Goal: Navigation & Orientation: Find specific page/section

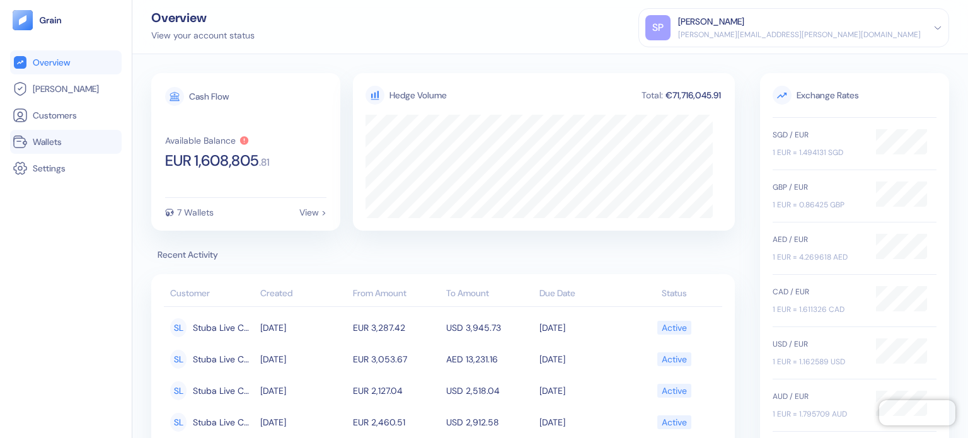
click at [81, 136] on link "Wallets" at bounding box center [66, 141] width 107 height 15
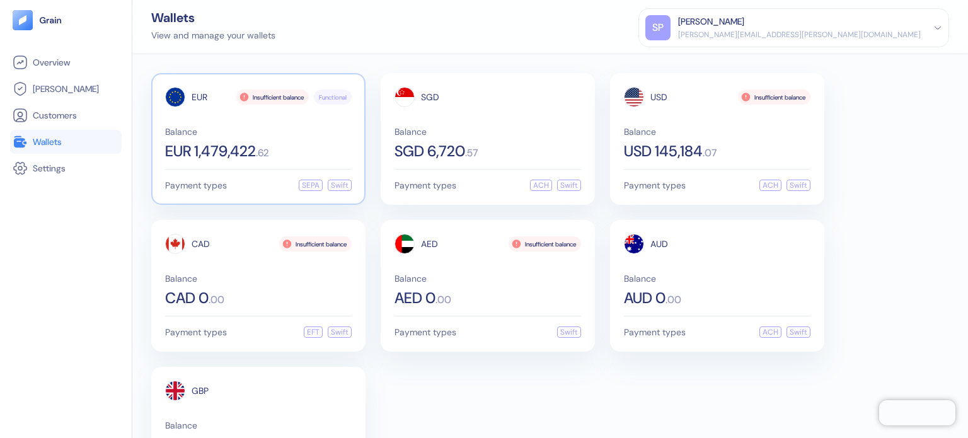
click at [291, 175] on div "EUR Insufficient balance Functional Balance EUR 1,479,422 . 62 Payment types SE…" at bounding box center [258, 139] width 214 height 132
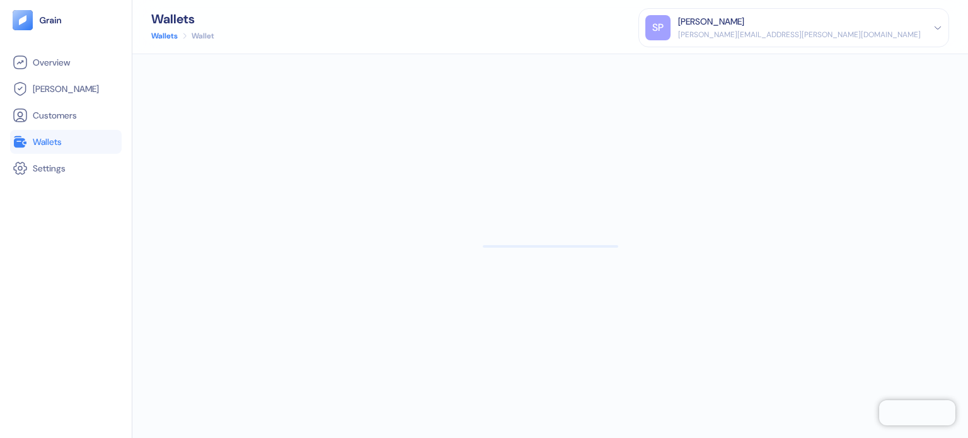
click at [91, 143] on link "Wallets" at bounding box center [66, 141] width 107 height 15
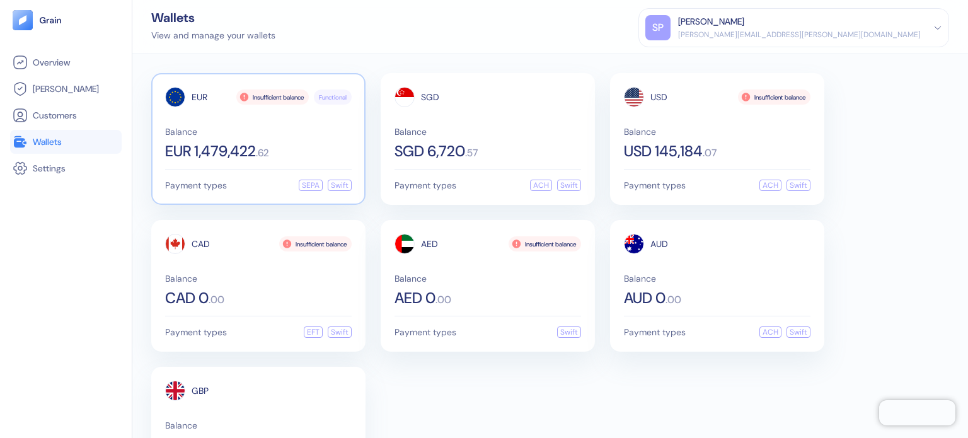
click at [219, 123] on div "EUR Insufficient balance Functional Balance EUR 1,479,422 . 62" at bounding box center [258, 123] width 187 height 72
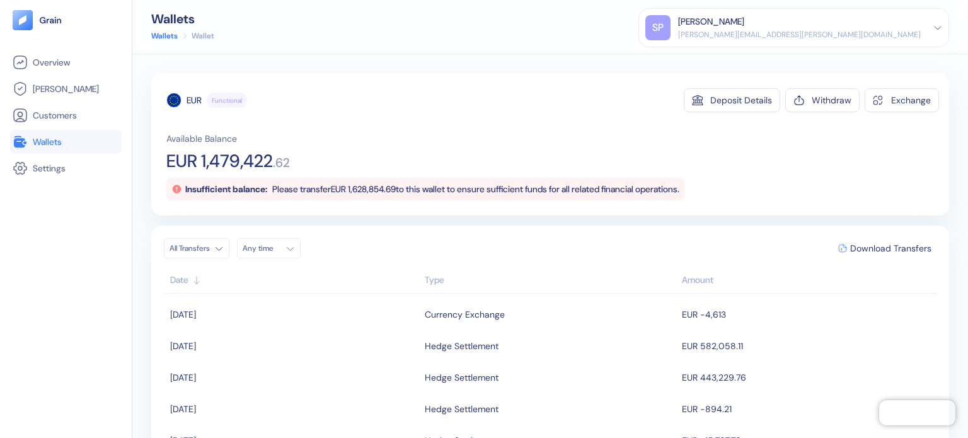
click at [66, 138] on link "Wallets" at bounding box center [66, 141] width 107 height 15
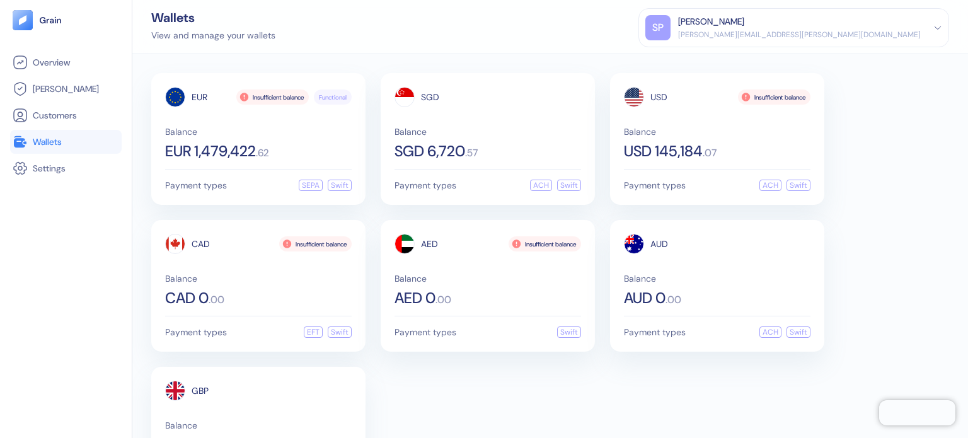
click at [371, 168] on div "EUR Insufficient balance Functional Balance EUR 1,479,422 . 62 Payment types SE…" at bounding box center [550, 285] width 798 height 425
click at [254, 139] on div "Balance EUR 1,479,422 . 62" at bounding box center [258, 143] width 187 height 32
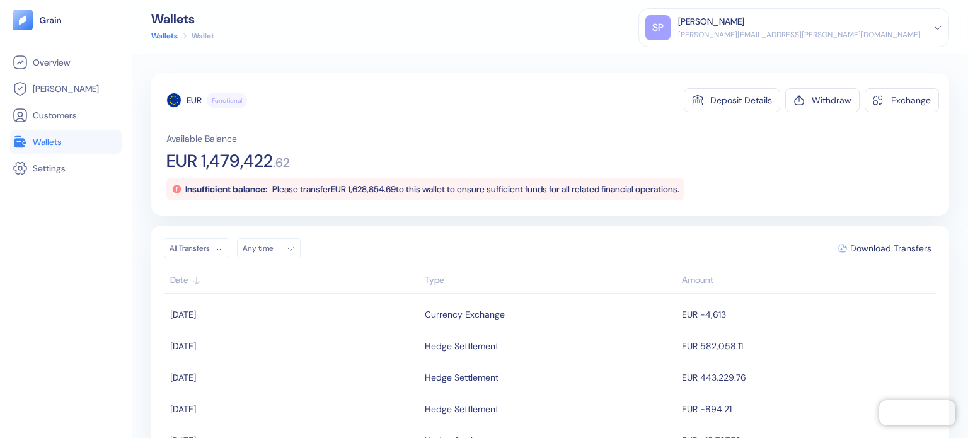
click at [74, 134] on link "Wallets" at bounding box center [66, 141] width 107 height 15
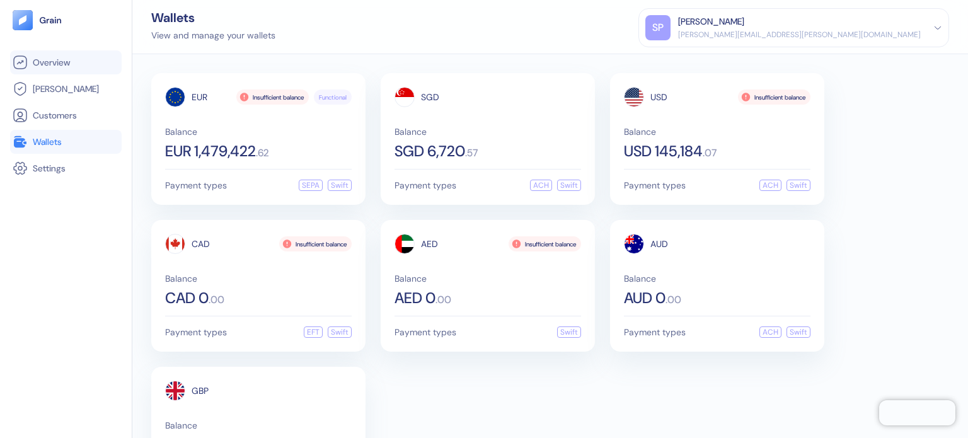
click at [86, 60] on link "Overview" at bounding box center [66, 62] width 107 height 15
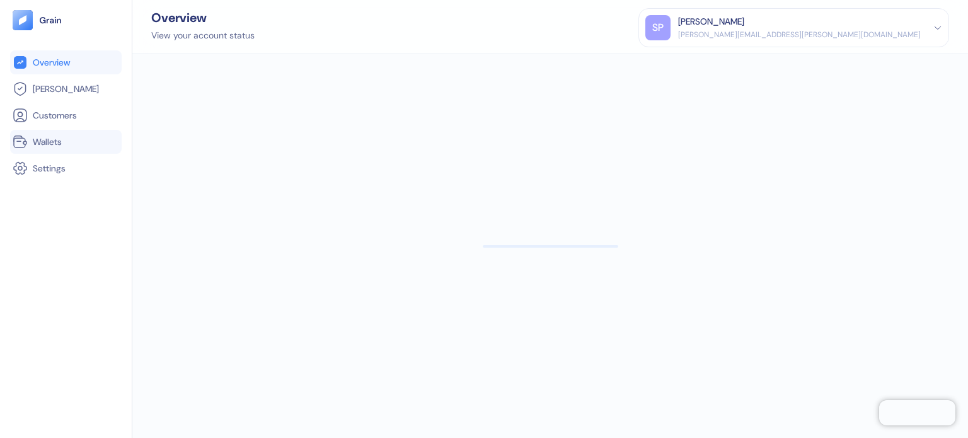
click at [52, 138] on span "Wallets" at bounding box center [47, 142] width 29 height 13
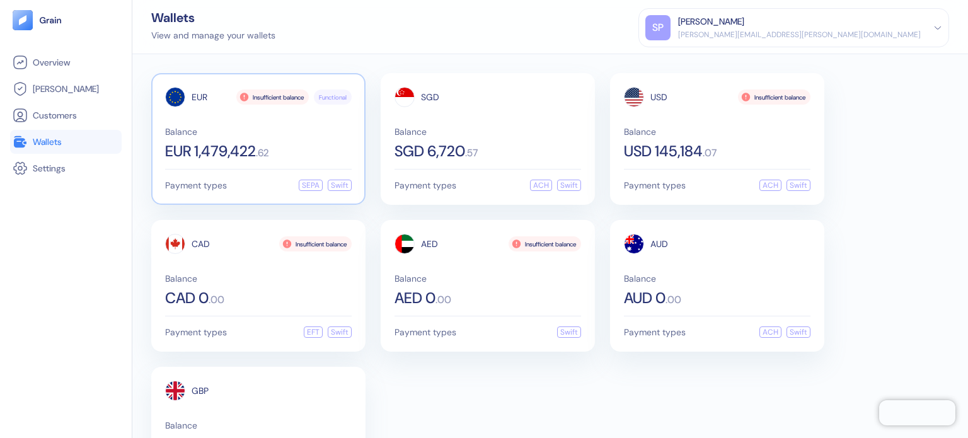
click at [280, 129] on span "Balance" at bounding box center [258, 131] width 187 height 9
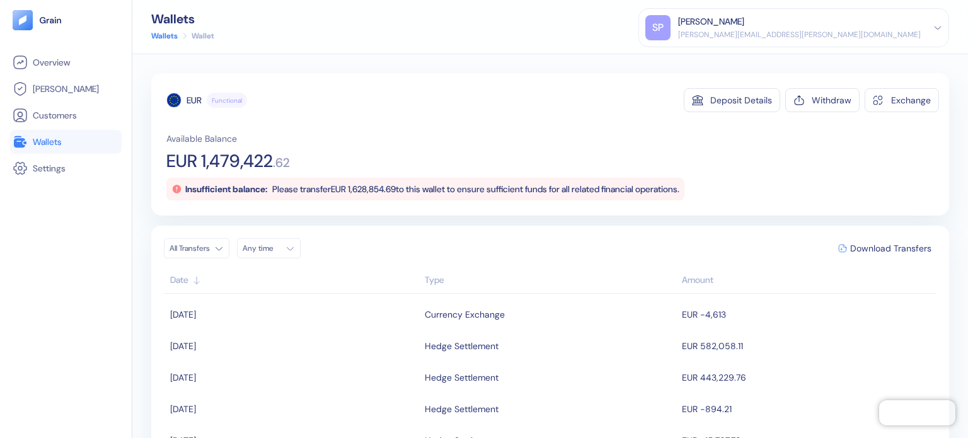
click at [75, 148] on link "Wallets" at bounding box center [66, 141] width 107 height 15
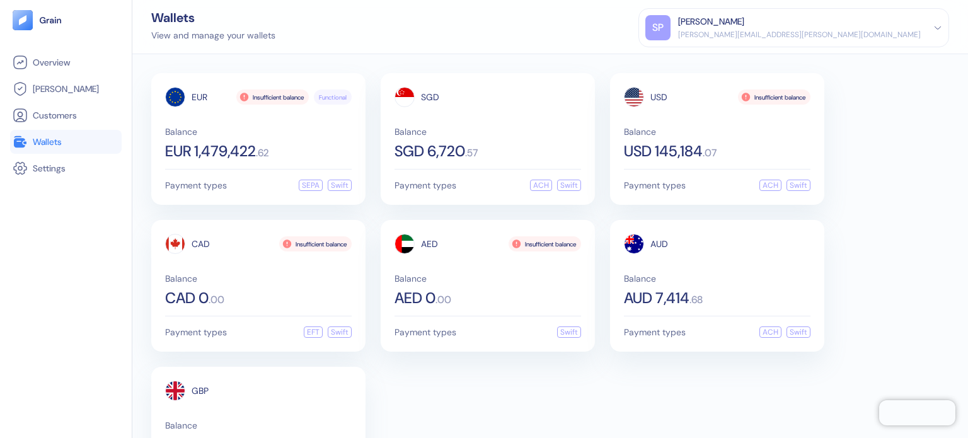
click at [222, 123] on div "EUR Insufficient balance Functional Balance EUR 1,479,422 . 62" at bounding box center [258, 123] width 187 height 72
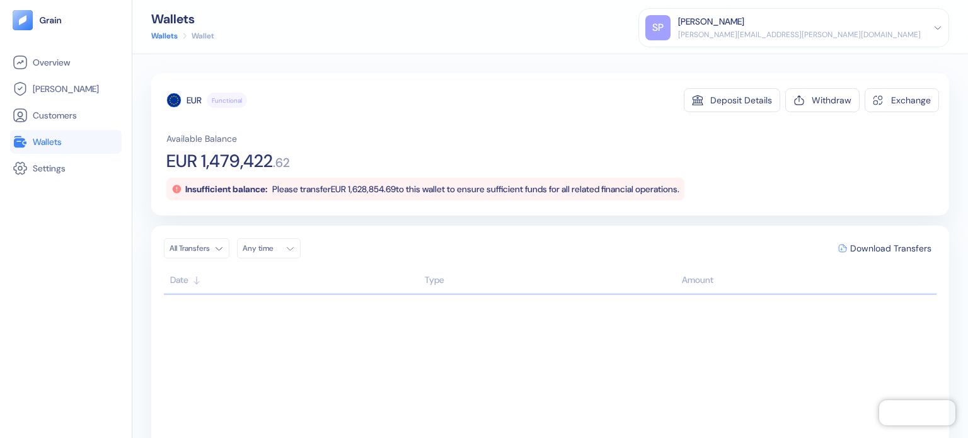
click at [68, 142] on link "Wallets" at bounding box center [66, 141] width 107 height 15
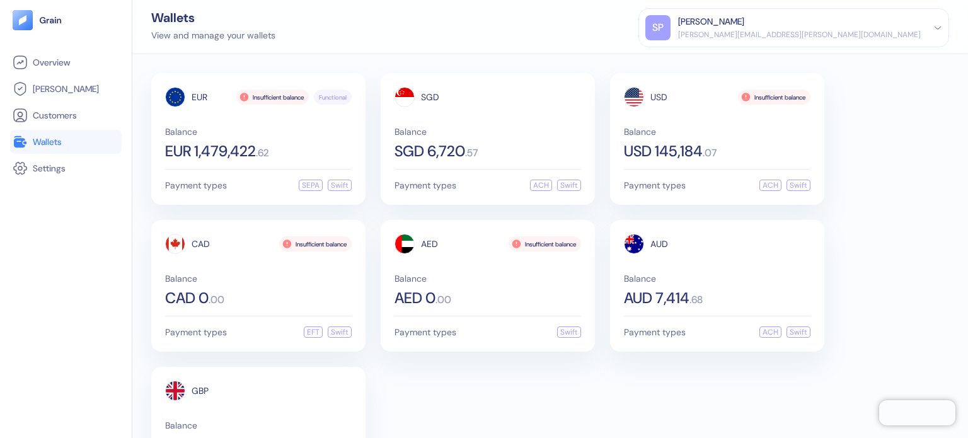
click at [289, 40] on div "Wallets View and manage your wallets [PERSON_NAME] Patil [EMAIL_ADDRESS][PERSON…" at bounding box center [550, 27] width 836 height 54
click at [467, 56] on div "EUR Insufficient balance Functional Balance EUR 1,479,422 . 62 Payment types SE…" at bounding box center [550, 246] width 836 height 384
click at [885, 229] on div "EUR Insufficient balance Functional Balance EUR 1,479,422 . 62 Payment types SE…" at bounding box center [550, 285] width 798 height 425
drag, startPoint x: 898, startPoint y: 320, endPoint x: 905, endPoint y: 433, distance: 113.7
click at [898, 320] on div "EUR Insufficient balance Functional Balance EUR 1,479,422 . 62 Payment types SE…" at bounding box center [550, 285] width 798 height 425
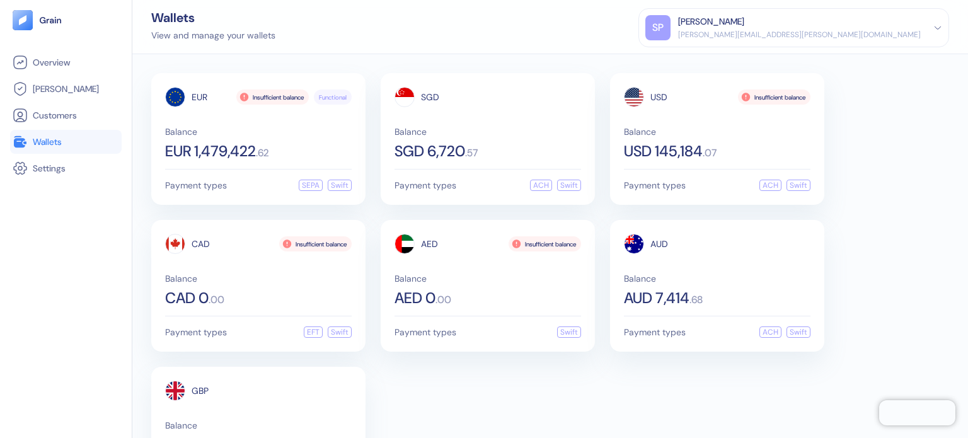
drag, startPoint x: 893, startPoint y: 356, endPoint x: 909, endPoint y: 437, distance: 82.9
click at [893, 356] on div "EUR Insufficient balance Functional Balance EUR 1,479,422 . 62 Payment types SE…" at bounding box center [550, 285] width 798 height 425
click at [337, 55] on div "EUR Insufficient balance Functional Balance EUR 1,479,422 . 62 Payment types SE…" at bounding box center [550, 246] width 836 height 384
click at [334, 96] on span "Functional" at bounding box center [333, 97] width 28 height 9
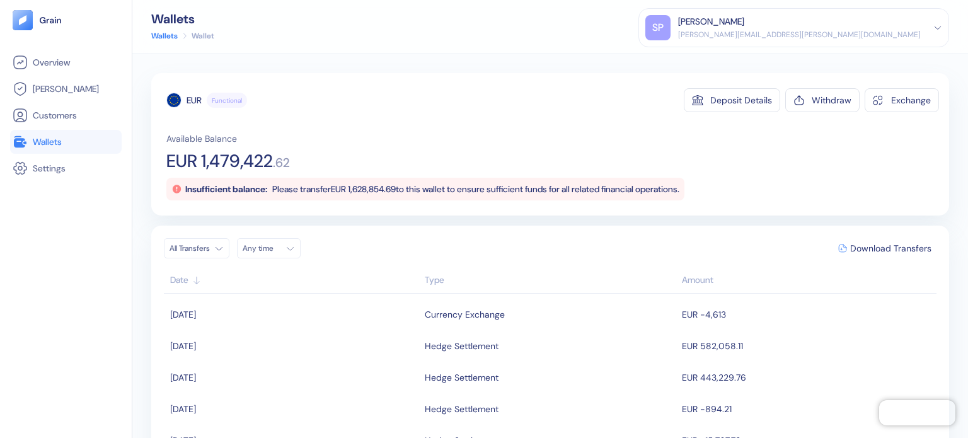
click at [50, 146] on span "Wallets" at bounding box center [47, 142] width 29 height 13
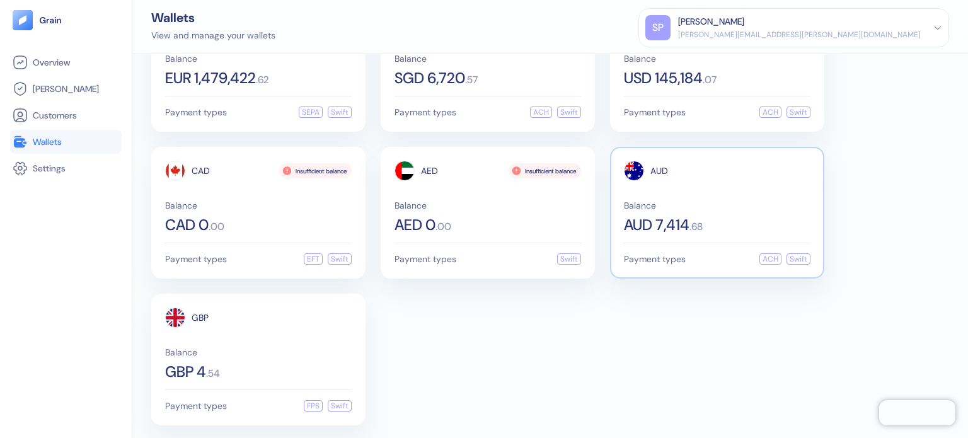
scroll to position [76, 0]
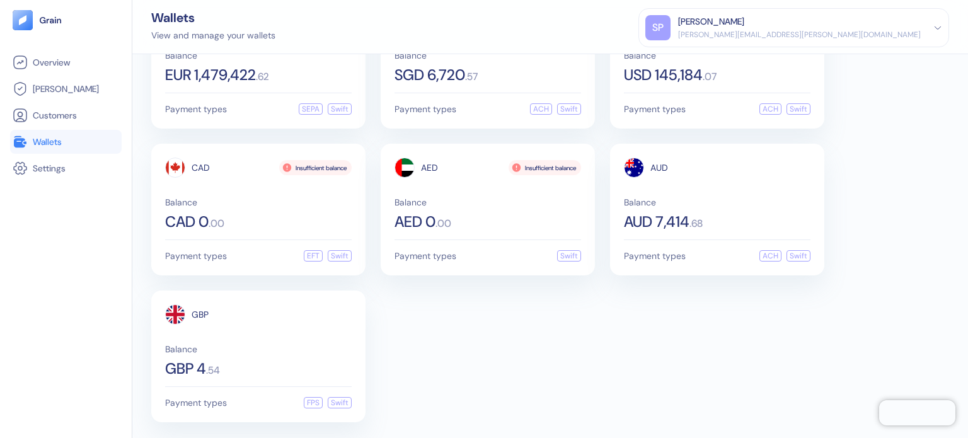
click at [691, 345] on div "EUR Insufficient balance Functional Balance EUR 1,479,422 . 62 Payment types SE…" at bounding box center [550, 209] width 798 height 425
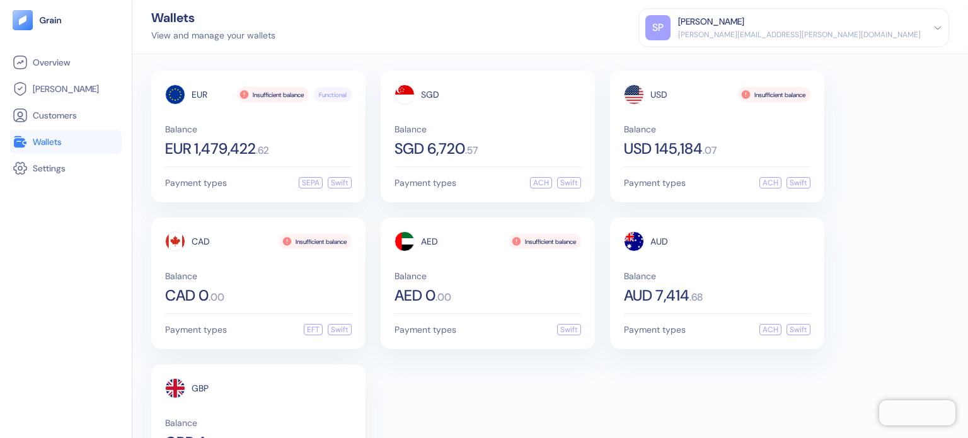
scroll to position [0, 0]
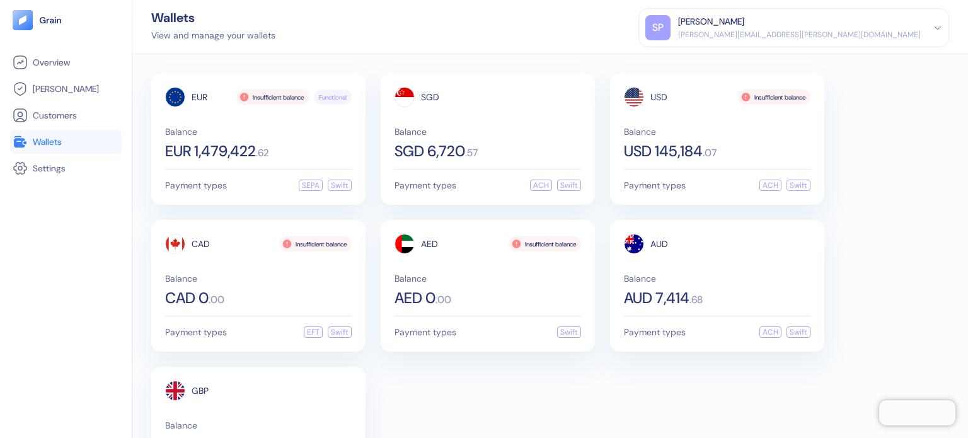
click at [829, 220] on div "EUR Insufficient balance Functional Balance EUR 1,479,422 . 62 Payment types SE…" at bounding box center [550, 285] width 798 height 425
click at [847, 218] on div "EUR Insufficient balance Functional Balance EUR 1,479,422 . 62 Payment types SE…" at bounding box center [550, 285] width 798 height 425
drag, startPoint x: 867, startPoint y: 175, endPoint x: 864, endPoint y: 436, distance: 261.0
click at [867, 175] on div "EUR Insufficient balance Functional Balance EUR 1,479,422 . 62 Payment types SE…" at bounding box center [550, 285] width 798 height 425
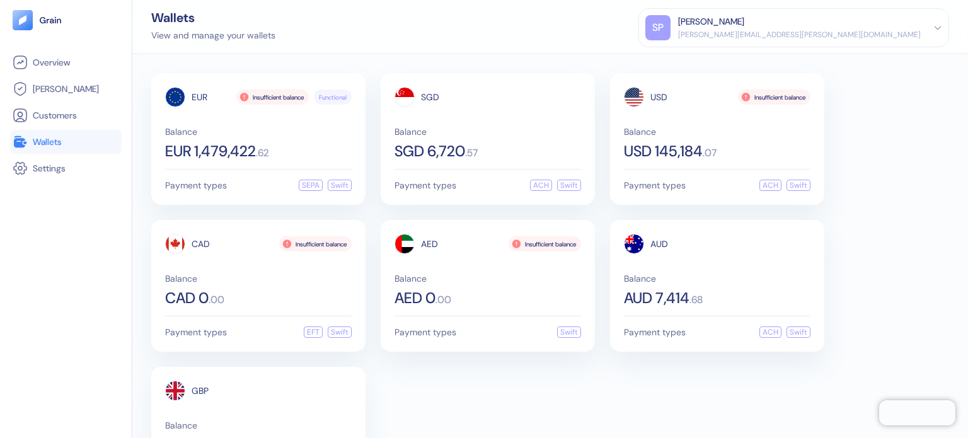
click at [870, 231] on div "EUR Insufficient balance Functional Balance EUR 1,479,422 . 62 Payment types SE…" at bounding box center [550, 285] width 798 height 425
click at [703, 144] on span "USD 145,184" at bounding box center [663, 151] width 79 height 15
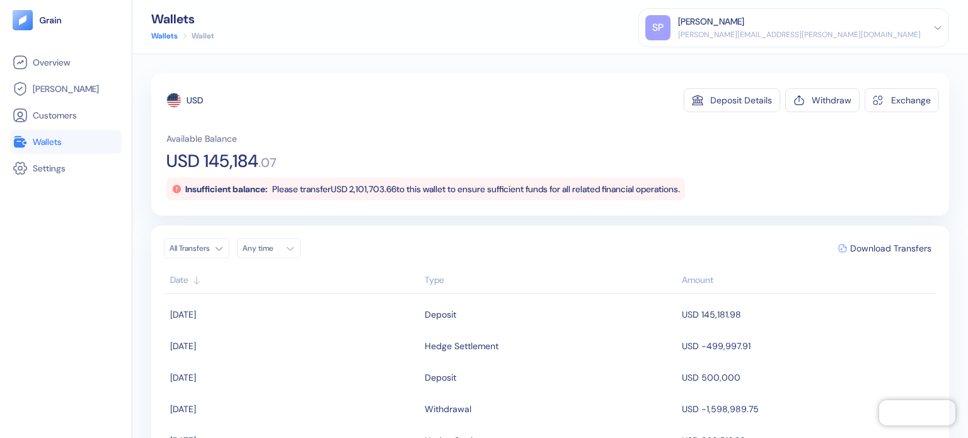
click at [61, 138] on span "Wallets" at bounding box center [47, 142] width 29 height 13
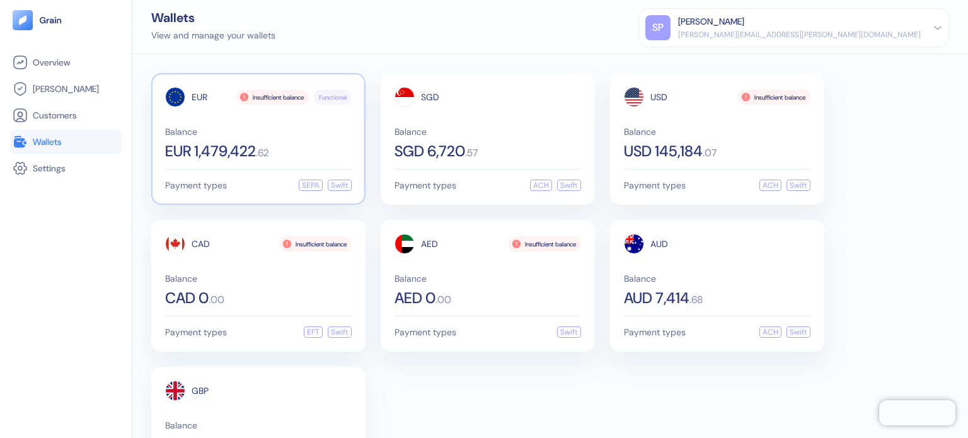
click at [267, 129] on span "Balance" at bounding box center [258, 131] width 187 height 9
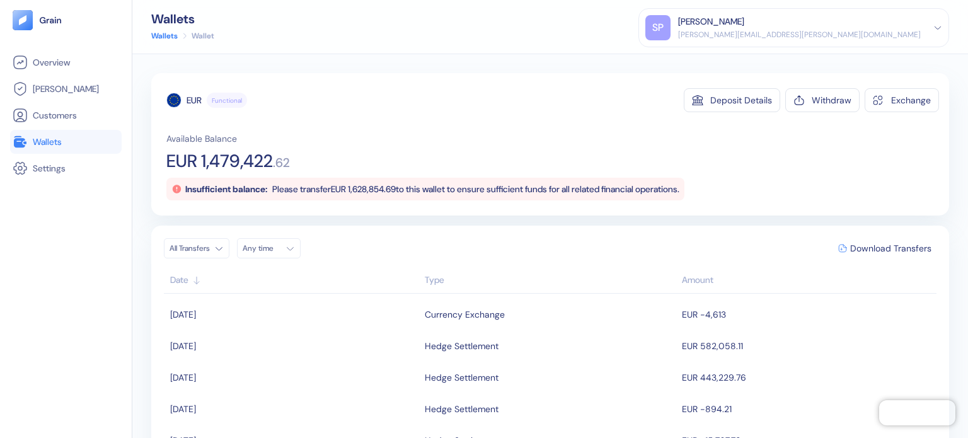
click at [68, 143] on link "Wallets" at bounding box center [66, 141] width 107 height 15
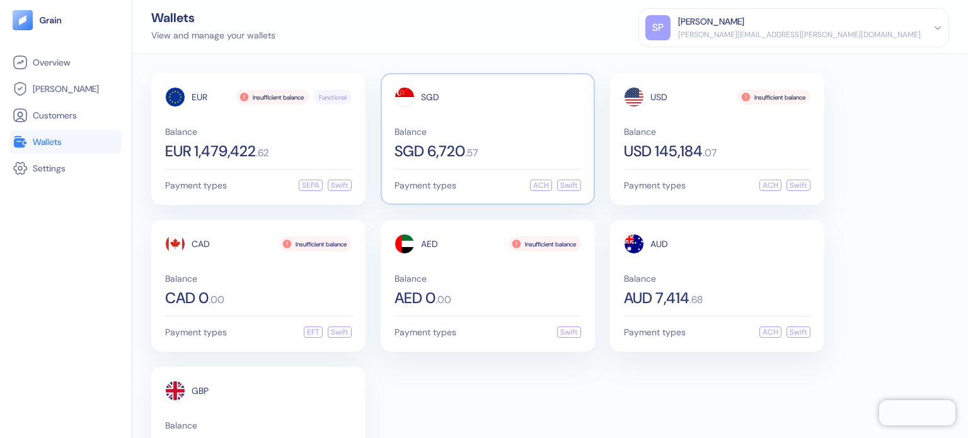
click at [516, 169] on div "SGD Balance SGD 6,720 . 57 Payment types ACH Swift" at bounding box center [488, 139] width 214 height 132
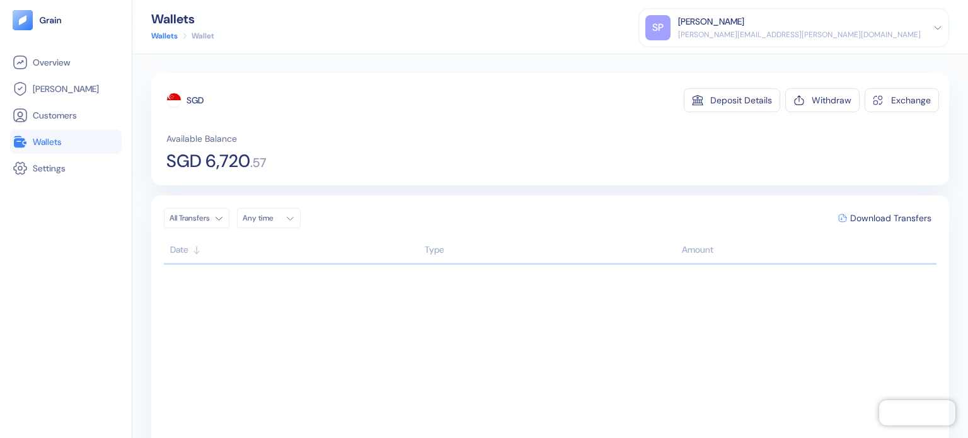
click at [45, 141] on span "Wallets" at bounding box center [47, 142] width 29 height 13
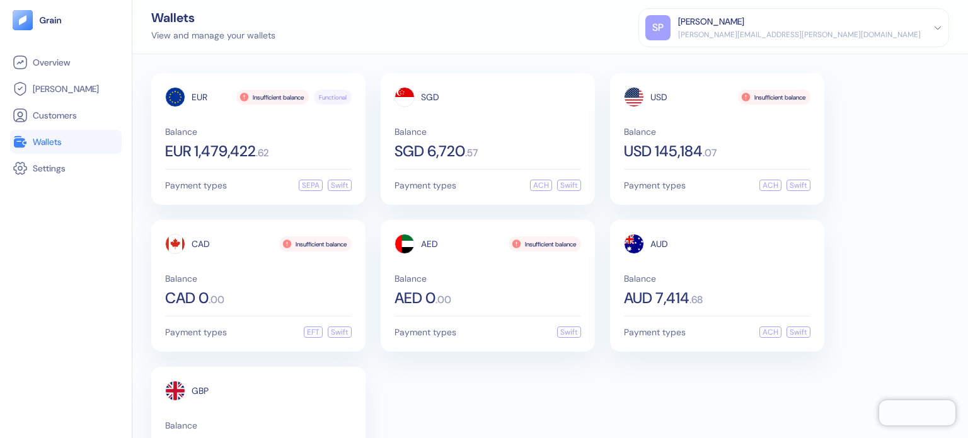
click at [613, 21] on div "Wallets View and manage your wallets SP Shridatta Patil shridatta.patil@stuba.c…" at bounding box center [550, 27] width 836 height 54
